Goal: Task Accomplishment & Management: Manage account settings

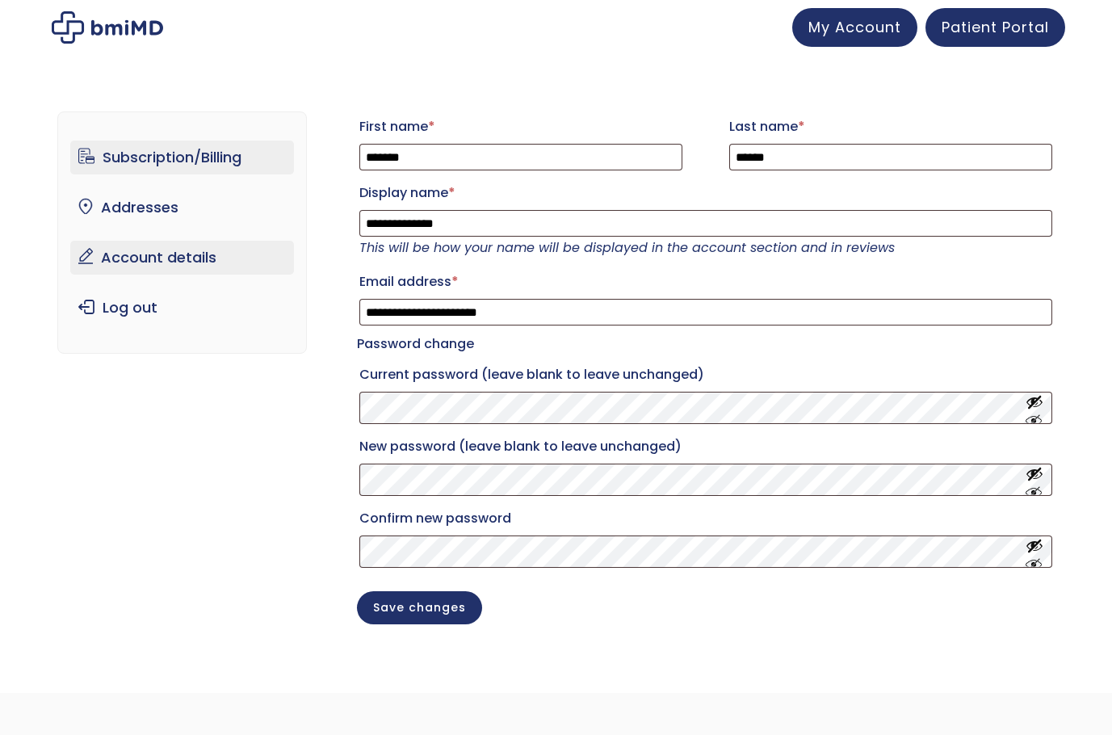
click at [147, 160] on link "Subscription/Billing" at bounding box center [182, 158] width 224 height 34
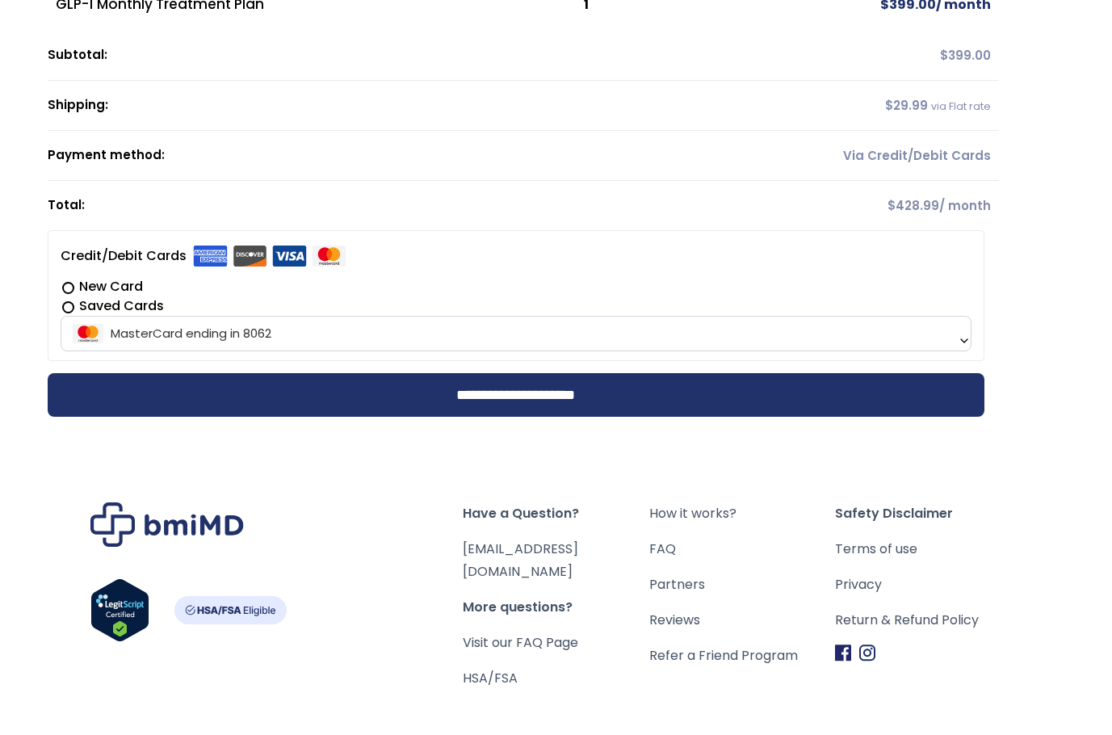
scroll to position [242, 0]
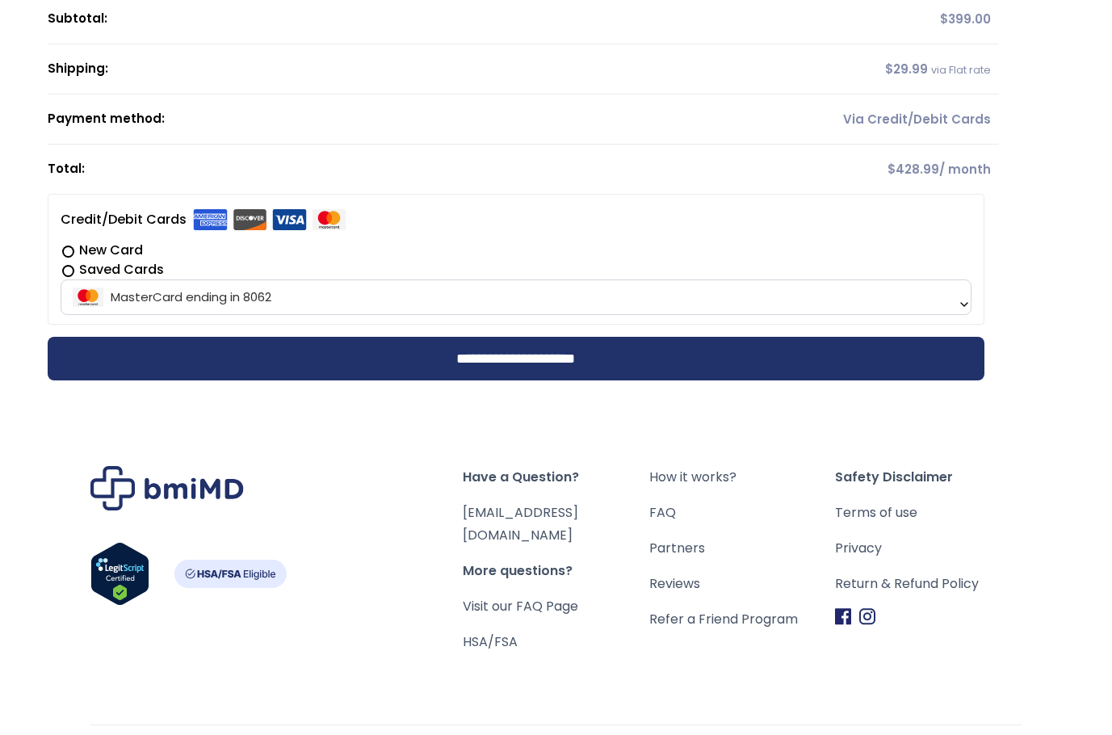
click at [329, 292] on span "MasterCard ending in 8062" at bounding box center [515, 297] width 901 height 34
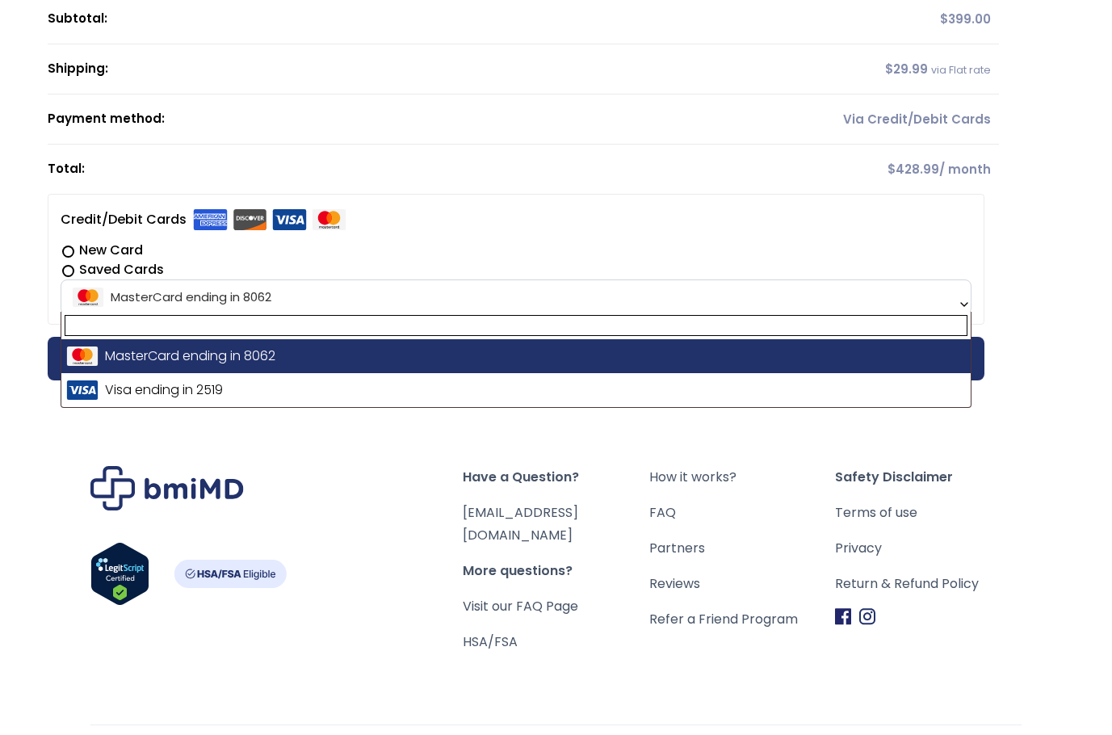
click at [404, 241] on label "New Card" at bounding box center [516, 250] width 911 height 19
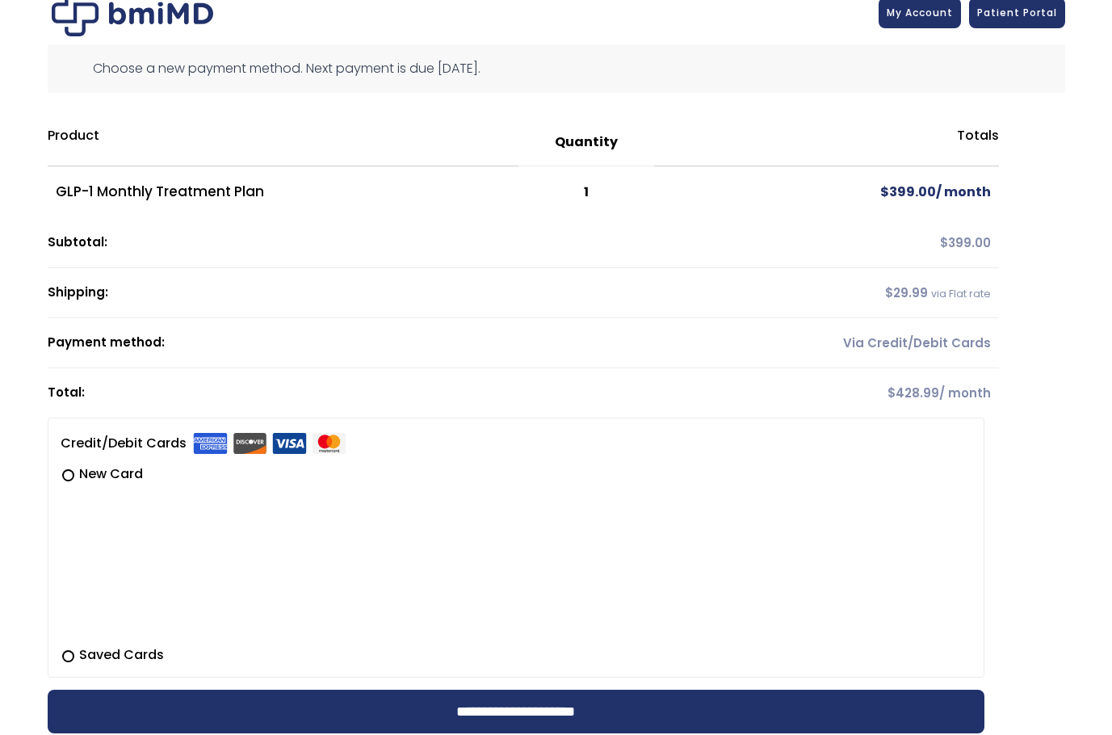
scroll to position [0, 0]
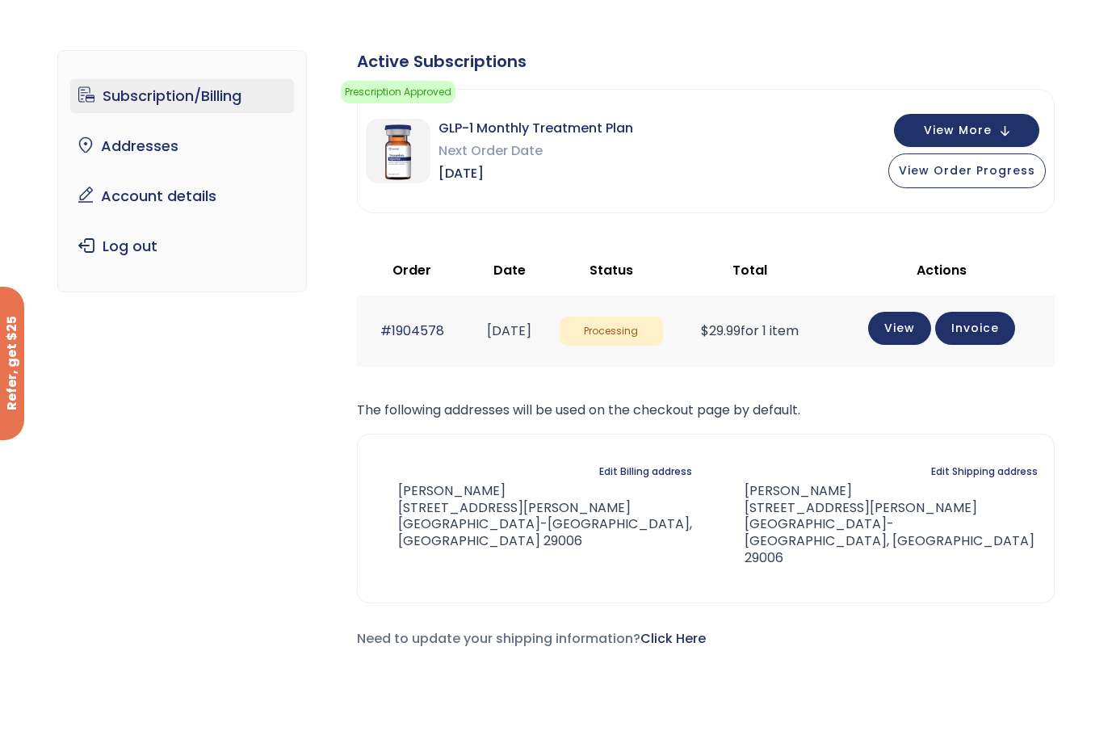
scroll to position [65, 0]
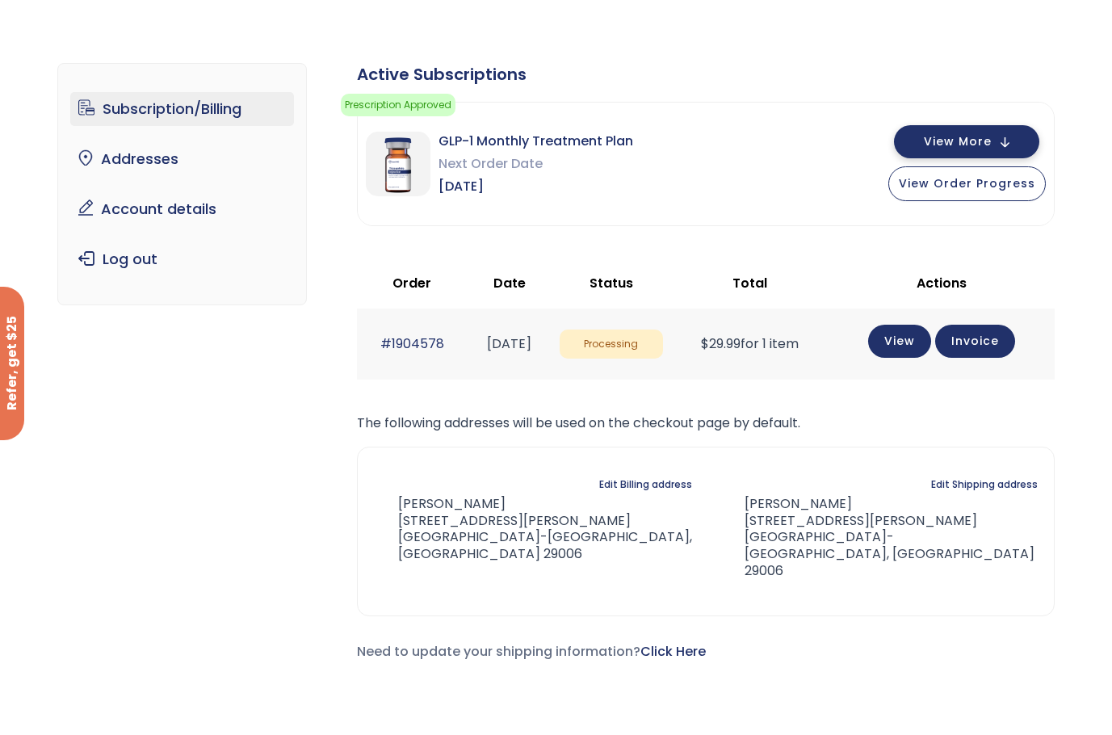
click at [972, 136] on span "View More" at bounding box center [958, 141] width 68 height 10
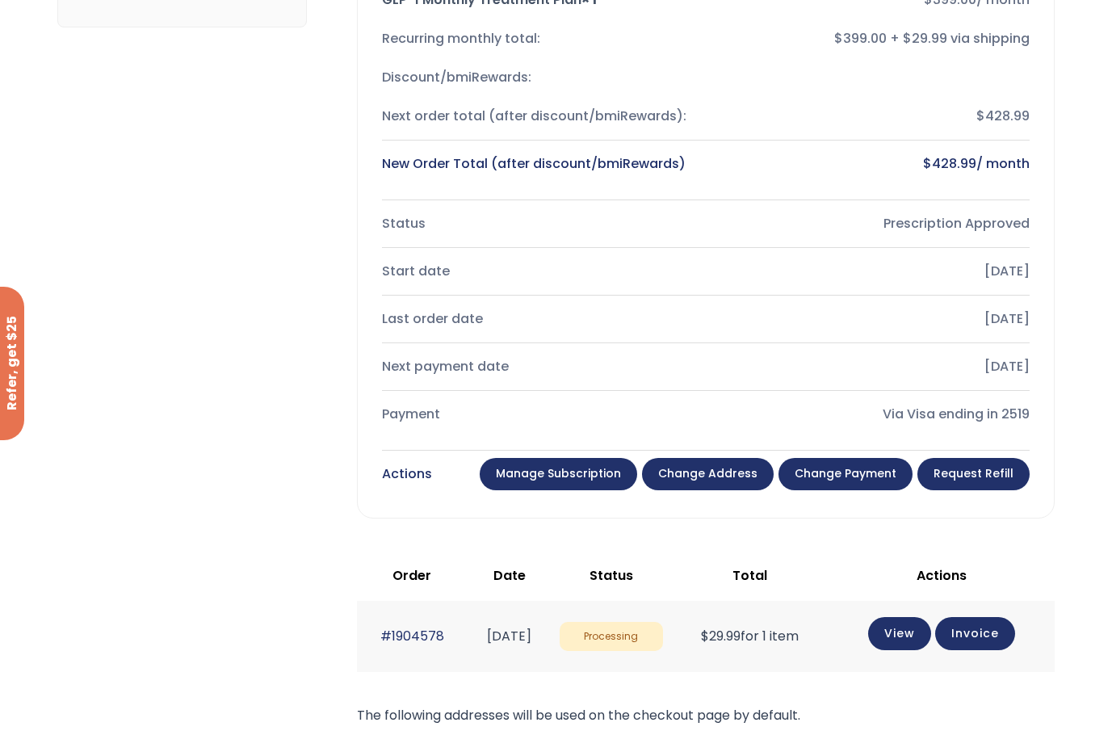
scroll to position [388, 0]
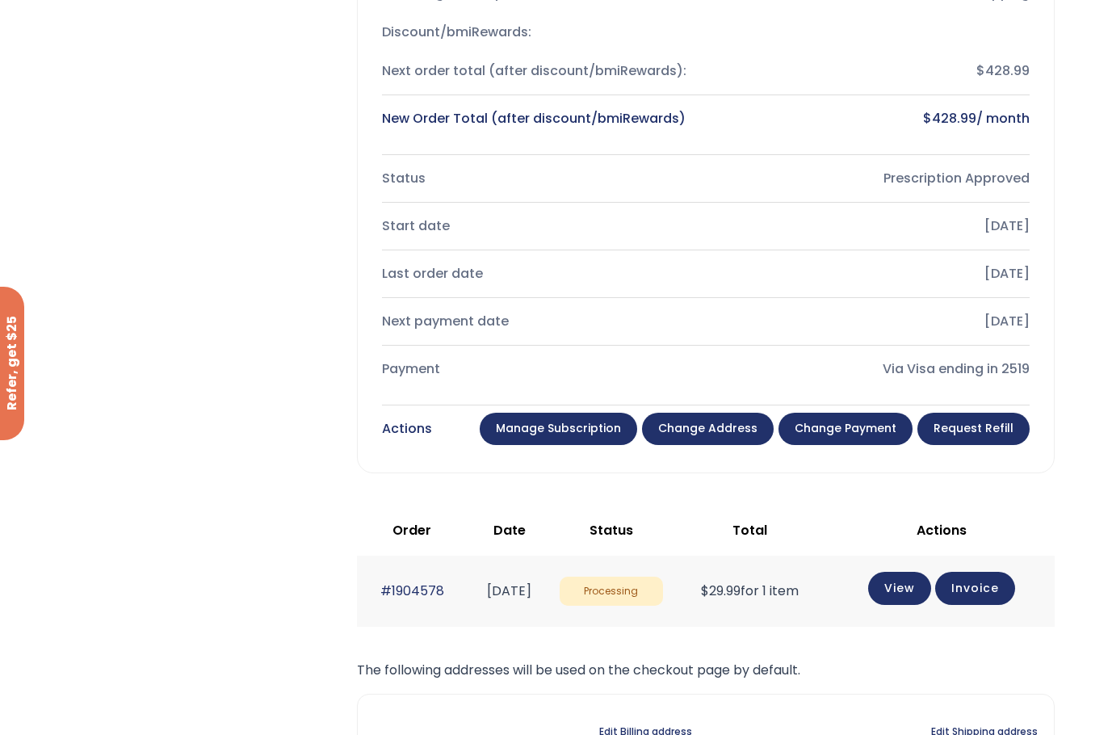
click at [567, 430] on link "Manage Subscription" at bounding box center [558, 429] width 157 height 32
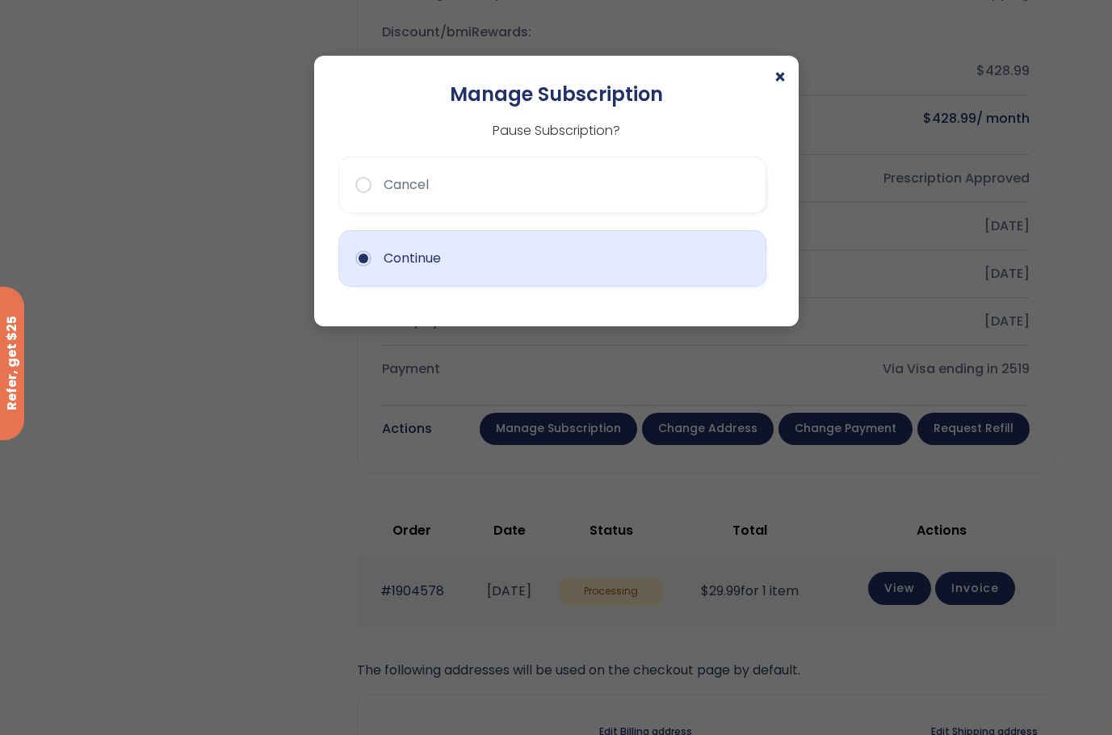
click at [372, 259] on button "Continue" at bounding box center [552, 258] width 428 height 57
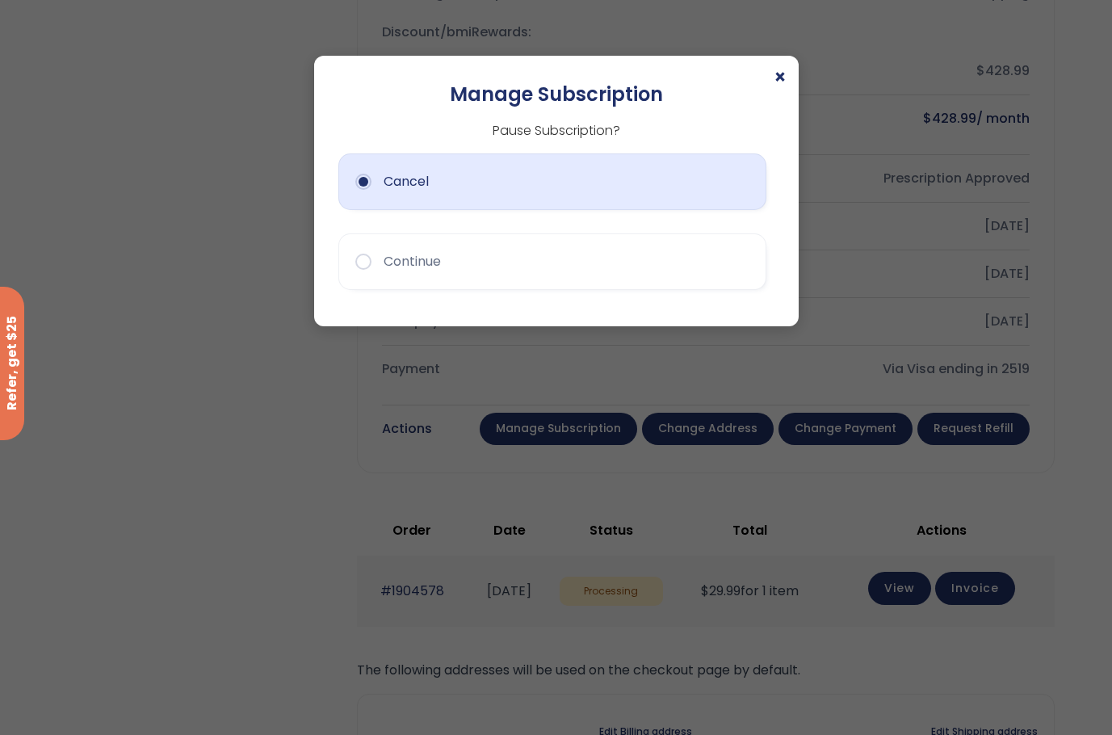
click at [381, 181] on button "Cancel" at bounding box center [552, 181] width 428 height 57
